Goal: Information Seeking & Learning: Learn about a topic

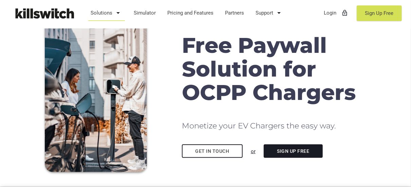
click at [114, 13] on icon "arrow_drop_down" at bounding box center [118, 13] width 8 height 16
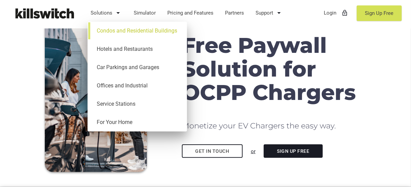
click at [118, 30] on link "Condos and Residential Buildings" at bounding box center [137, 31] width 93 height 18
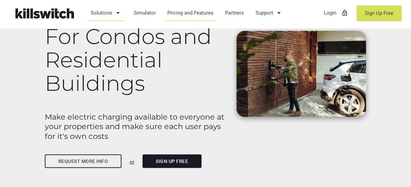
click at [193, 14] on link "Pricing and Features" at bounding box center [190, 13] width 53 height 18
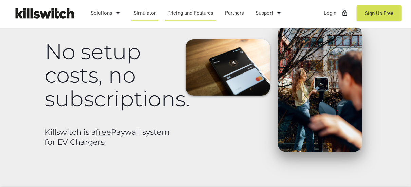
click at [153, 19] on link "Simulator" at bounding box center [145, 13] width 28 height 18
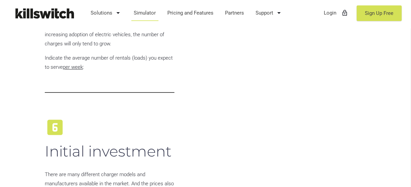
scroll to position [1115, 0]
click at [101, 10] on link "Solutions arrow_drop_down" at bounding box center [107, 13] width 38 height 18
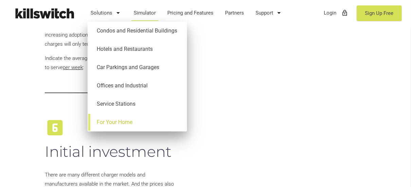
click at [120, 120] on link "For Your Home" at bounding box center [137, 122] width 93 height 18
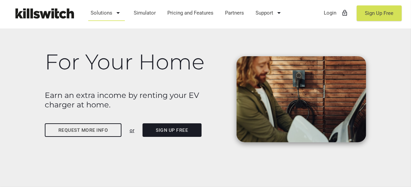
click at [192, 131] on link "Sign Up Free" at bounding box center [171, 130] width 59 height 14
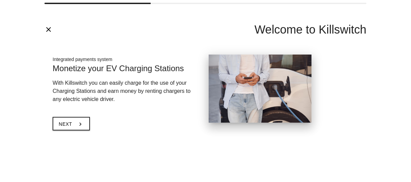
scroll to position [5, 0]
click at [74, 118] on button "Next chevron_right" at bounding box center [71, 124] width 37 height 14
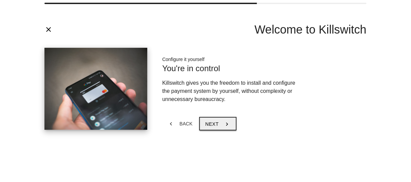
click at [216, 118] on button "Next chevron_right" at bounding box center [217, 124] width 37 height 14
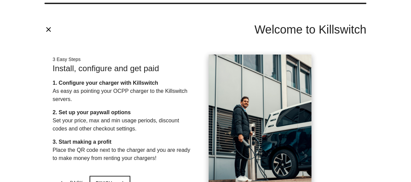
drag, startPoint x: 344, startPoint y: 103, endPoint x: 344, endPoint y: 62, distance: 41.4
click at [344, 62] on div "3 Easy Steps Install, configure and get paid 1. Configure your charger with Kil…" at bounding box center [205, 133] width 329 height 171
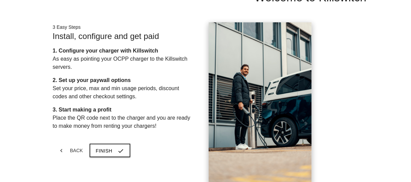
scroll to position [33, 0]
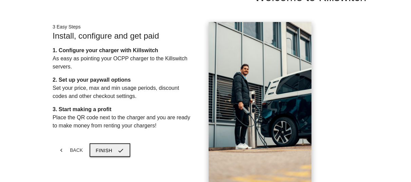
click at [119, 148] on icon "check" at bounding box center [120, 150] width 7 height 13
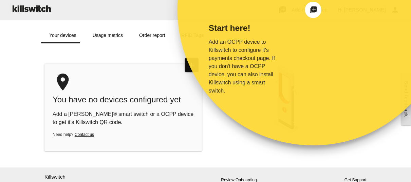
scroll to position [0, 0]
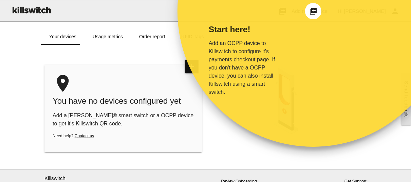
click at [225, 125] on div "Start here! Add an OCPP device to Killswitch to configure it's payments checkou…" at bounding box center [249, 79] width 144 height 136
click at [315, 12] on icon "add_to_photos" at bounding box center [313, 11] width 8 height 8
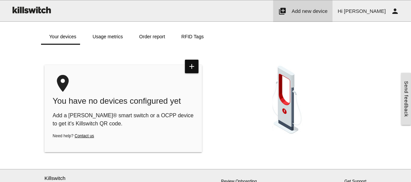
click at [316, 14] on span "Add new device" at bounding box center [309, 11] width 36 height 6
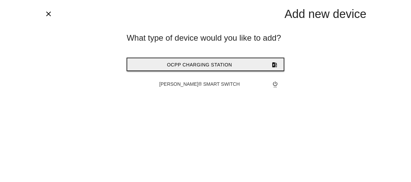
click at [247, 63] on button "OCPP Charging Station ev_station" at bounding box center [205, 65] width 157 height 14
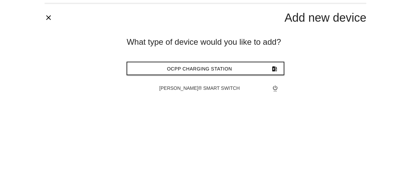
type input "*******"
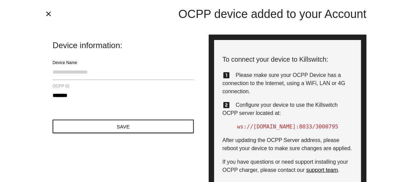
click at [43, 15] on div "close OCPP device added to your Account" at bounding box center [205, 12] width 329 height 25
click at [50, 15] on icon "close" at bounding box center [48, 14] width 8 height 8
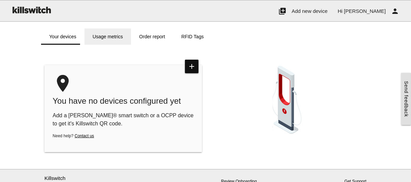
click at [108, 37] on link "Usage metrics" at bounding box center [107, 36] width 46 height 16
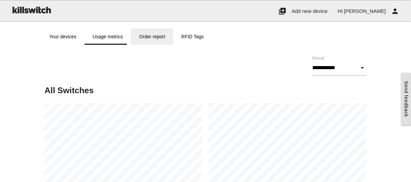
click at [151, 36] on link "Order report" at bounding box center [152, 36] width 42 height 16
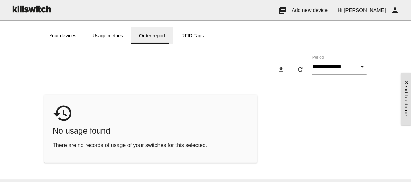
scroll to position [2, 0]
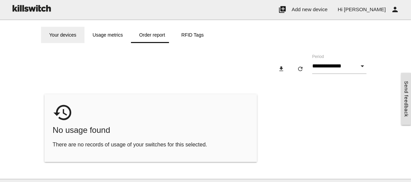
click at [58, 36] on link "Your devices" at bounding box center [62, 35] width 43 height 16
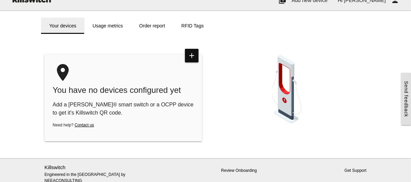
scroll to position [4, 0]
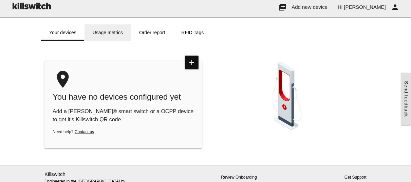
click at [112, 34] on link "Usage metrics" at bounding box center [107, 32] width 46 height 16
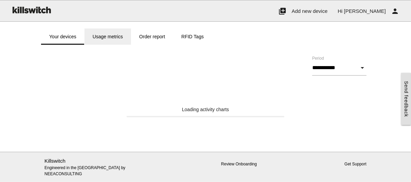
scroll to position [0, 0]
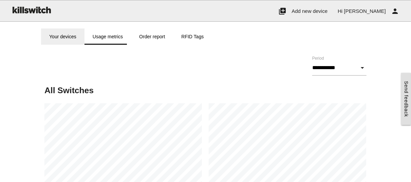
click at [67, 35] on link "Your devices" at bounding box center [62, 36] width 43 height 16
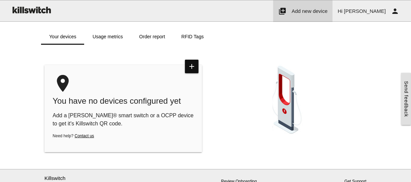
click at [327, 9] on span "Add new device" at bounding box center [309, 11] width 36 height 6
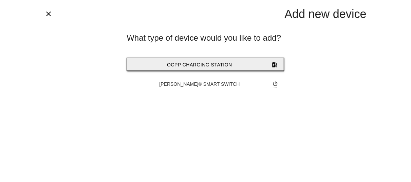
click at [243, 66] on button "OCPP Charging Station ev_station" at bounding box center [205, 65] width 157 height 14
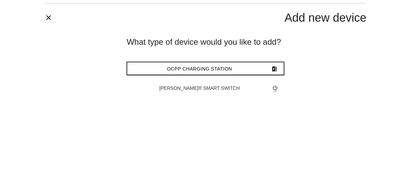
type input "*******"
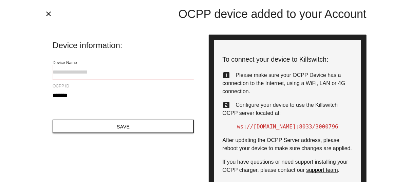
scroll to position [0, 0]
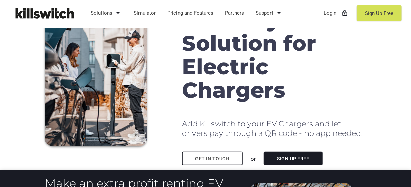
scroll to position [17, 0]
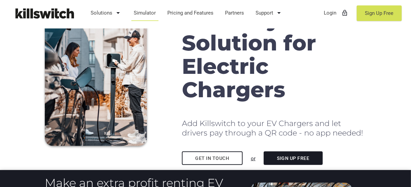
click at [148, 11] on link "Simulator" at bounding box center [145, 13] width 28 height 18
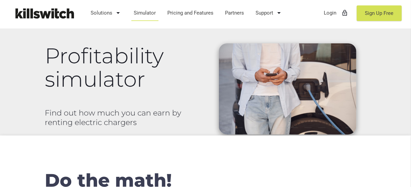
scroll to position [51, 0]
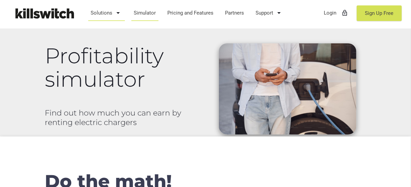
click at [108, 14] on link "Solutions arrow_drop_down" at bounding box center [107, 13] width 38 height 18
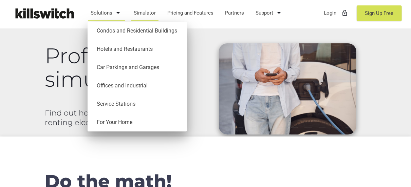
click at [108, 14] on link "Solutions arrow_drop_down" at bounding box center [107, 13] width 38 height 18
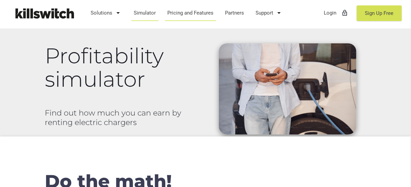
click at [196, 12] on link "Pricing and Features" at bounding box center [190, 13] width 53 height 18
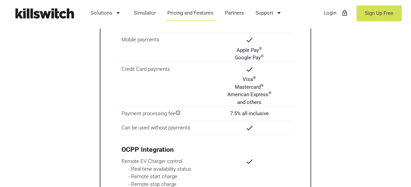
scroll to position [669, 0]
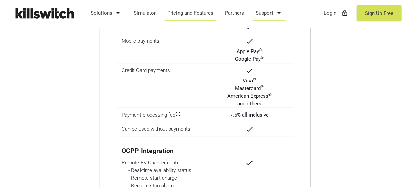
click at [274, 12] on link "Support arrow_drop_down" at bounding box center [269, 13] width 34 height 18
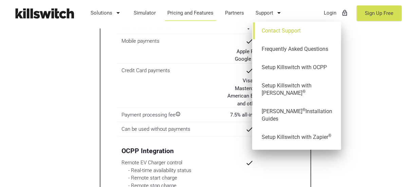
click at [280, 30] on link "Contact Support" at bounding box center [296, 31] width 82 height 18
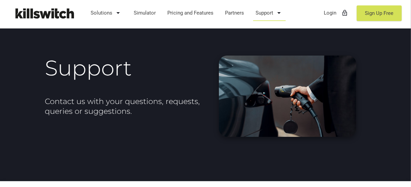
click at [269, 11] on link "Support arrow_drop_down" at bounding box center [269, 13] width 34 height 18
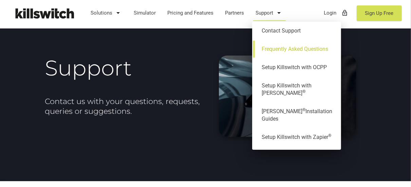
click at [276, 49] on link "Frequently Asked Questions" at bounding box center [296, 49] width 82 height 18
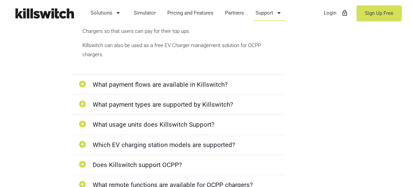
scroll to position [251, 0]
click at [84, 84] on icon "add_circle" at bounding box center [82, 84] width 10 height 9
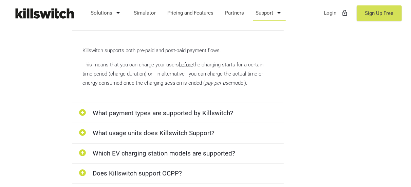
scroll to position [229, 0]
click at [88, 111] on div "add_circle What payment types are supported by Killswitch?" at bounding box center [177, 113] width 211 height 20
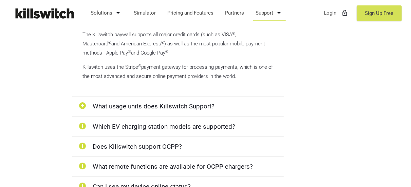
scroll to position [265, 0]
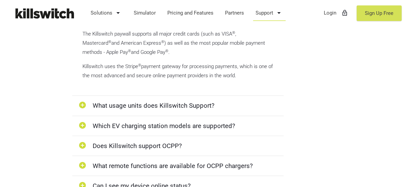
click at [81, 103] on icon "add_circle" at bounding box center [82, 105] width 10 height 9
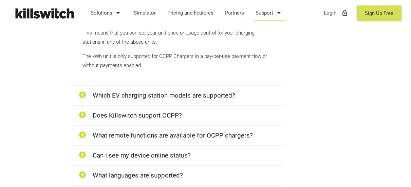
scroll to position [313, 0]
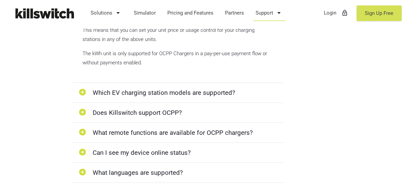
click at [81, 90] on icon "add_circle" at bounding box center [82, 92] width 10 height 9
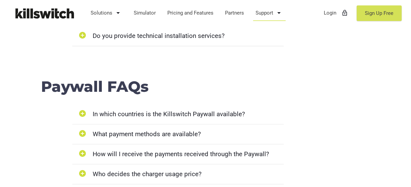
scroll to position [595, 0]
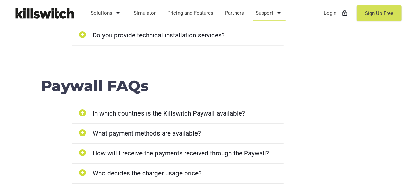
click at [82, 109] on icon "add_circle" at bounding box center [82, 113] width 10 height 9
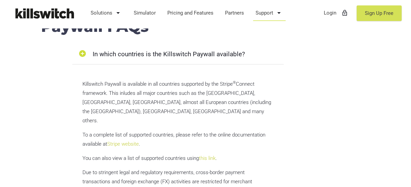
scroll to position [655, 0]
click at [126, 140] on link "Stripe website" at bounding box center [123, 143] width 32 height 6
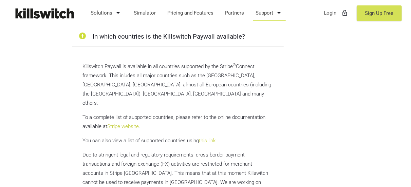
scroll to position [673, 0]
click at [211, 137] on link "this link" at bounding box center [207, 140] width 17 height 6
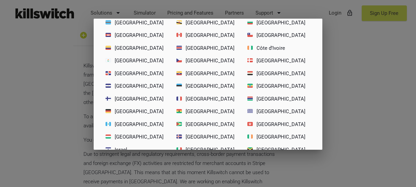
scroll to position [0, 0]
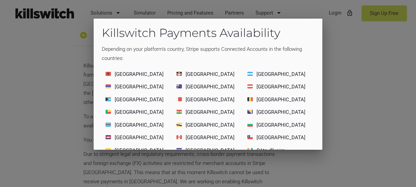
click at [346, 105] on div at bounding box center [208, 70] width 416 height 234
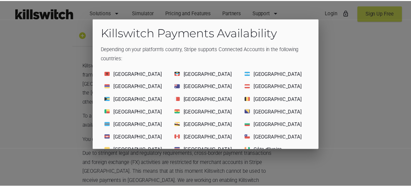
scroll to position [673, 0]
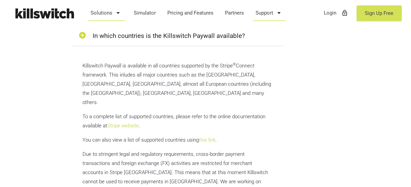
click at [105, 14] on link "Solutions arrow_drop_down" at bounding box center [107, 13] width 38 height 18
